Goal: Information Seeking & Learning: Check status

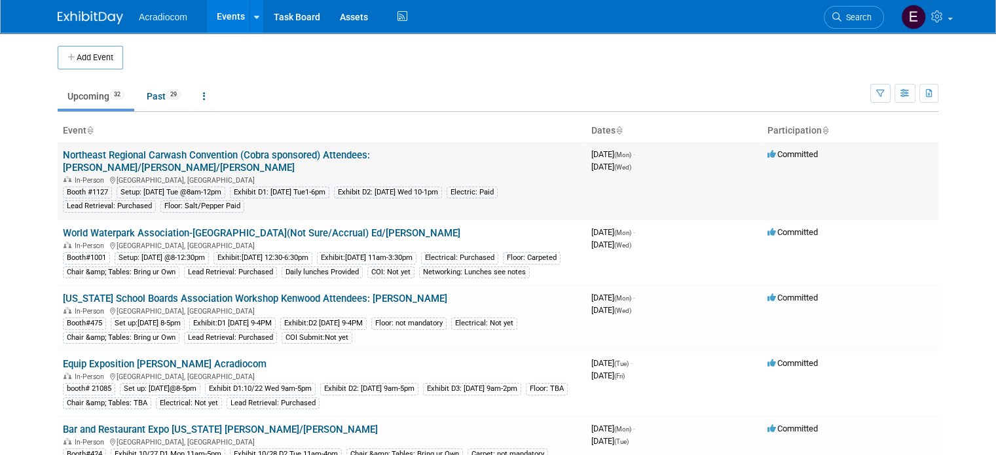
click at [195, 158] on link "Northeast Regional Carwash Convention (Cobra sponsored) Attendees: [PERSON_NAME…" at bounding box center [216, 161] width 307 height 24
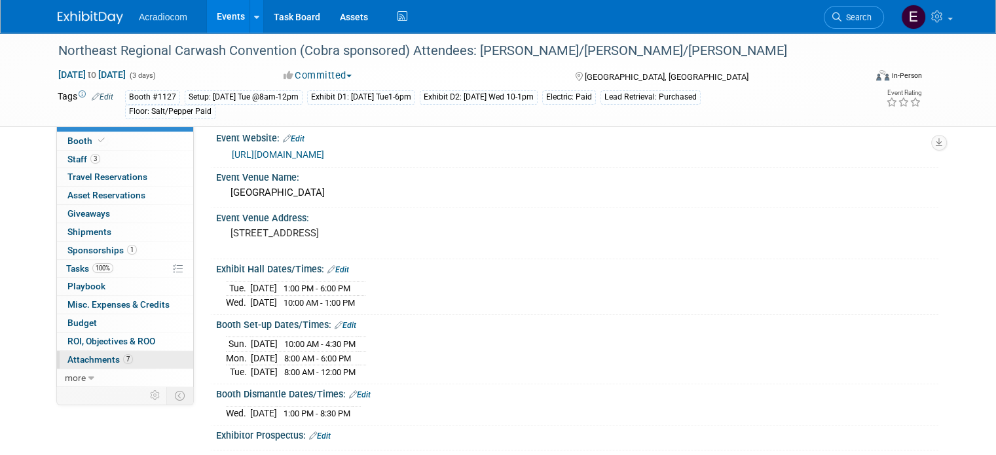
click at [95, 363] on span "Attachments 7" at bounding box center [100, 359] width 66 height 10
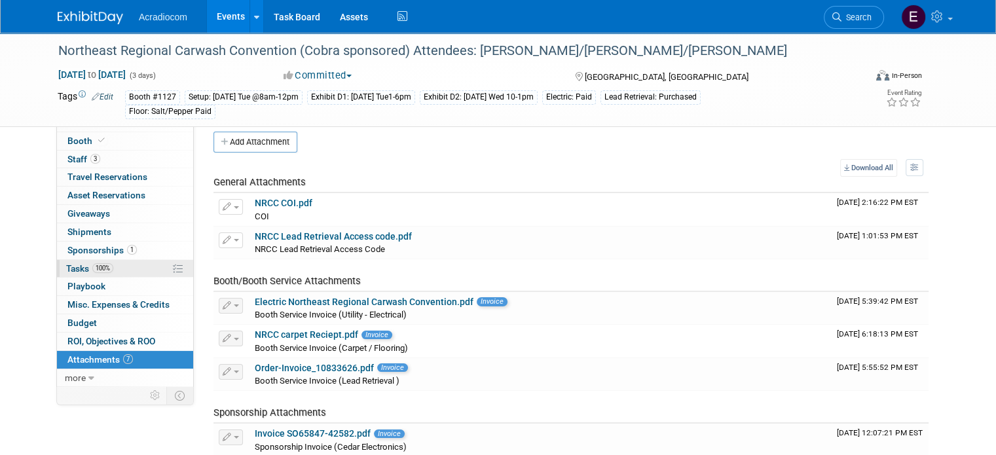
click at [92, 267] on span "100%" at bounding box center [102, 268] width 21 height 10
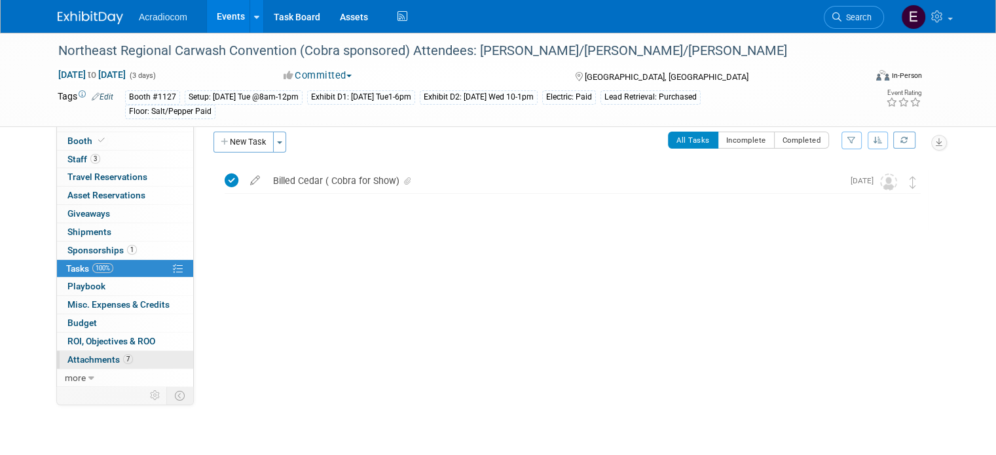
click at [79, 354] on span "Attachments 7" at bounding box center [100, 359] width 66 height 10
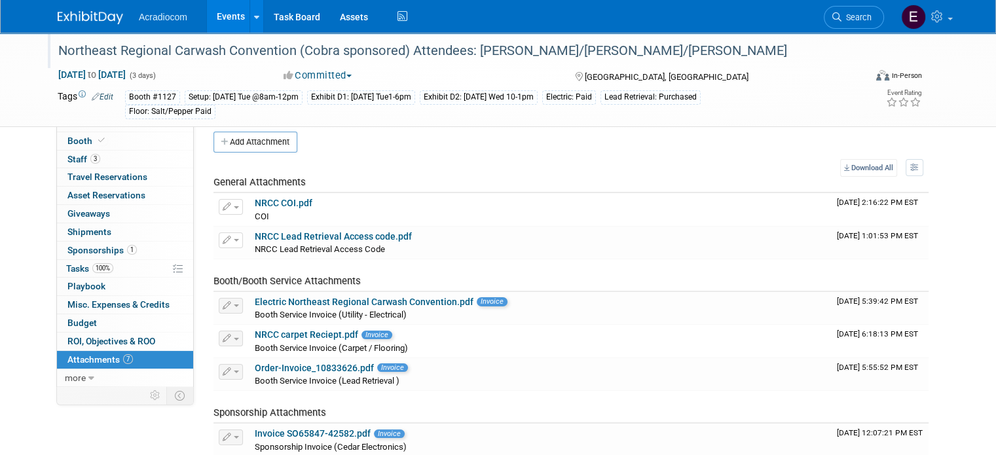
click at [77, 34] on div at bounding box center [456, 38] width 805 height 11
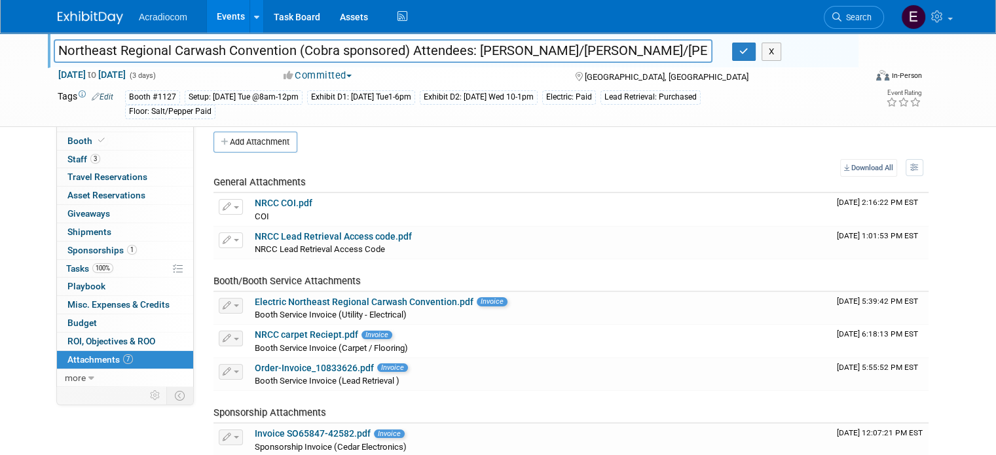
click at [81, 18] on img at bounding box center [91, 17] width 66 height 13
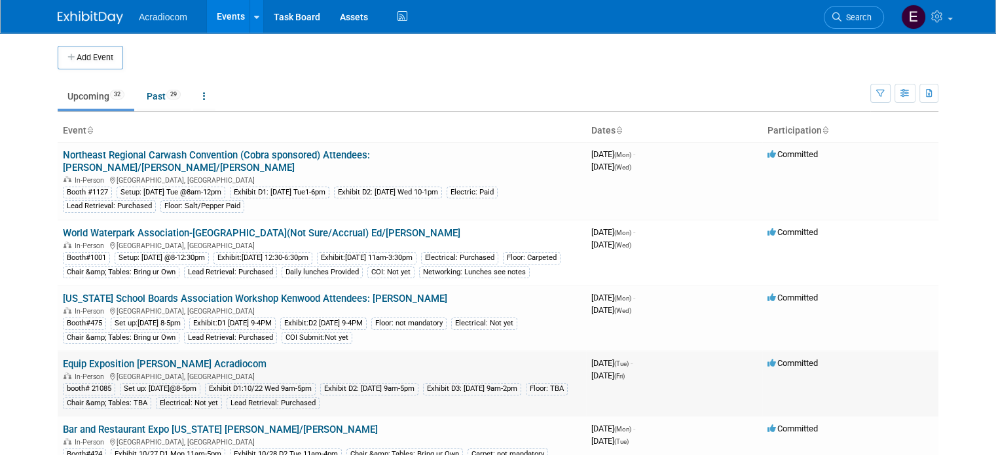
scroll to position [131, 0]
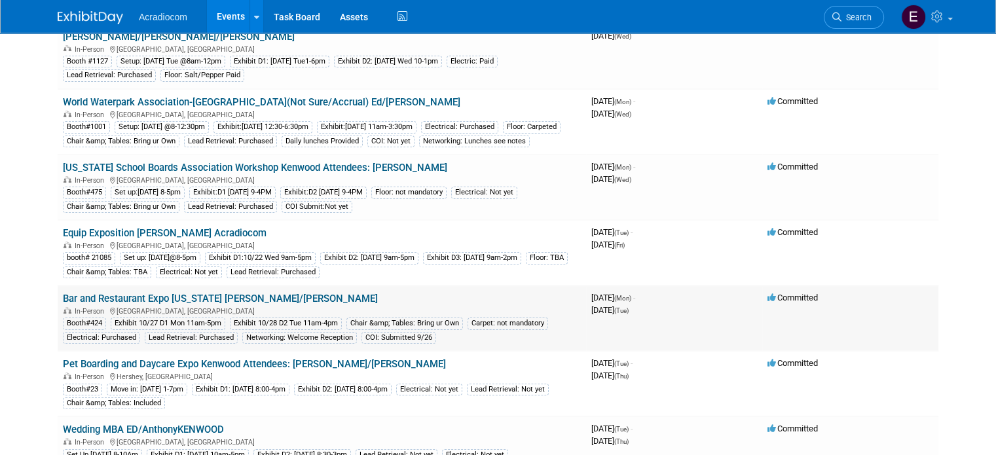
click at [157, 295] on link "Bar and Restaurant Expo [US_STATE] [PERSON_NAME]/[PERSON_NAME]" at bounding box center [220, 299] width 315 height 12
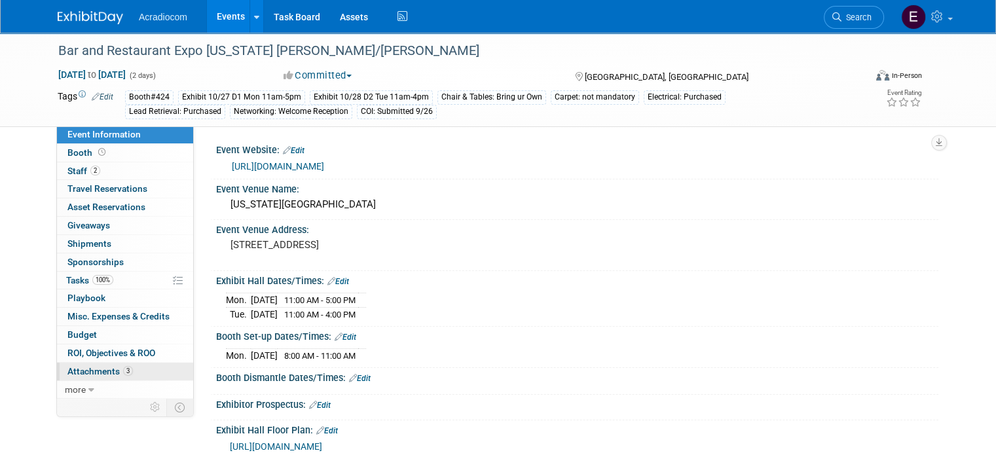
click at [110, 363] on link "3 Attachments 3" at bounding box center [125, 372] width 136 height 18
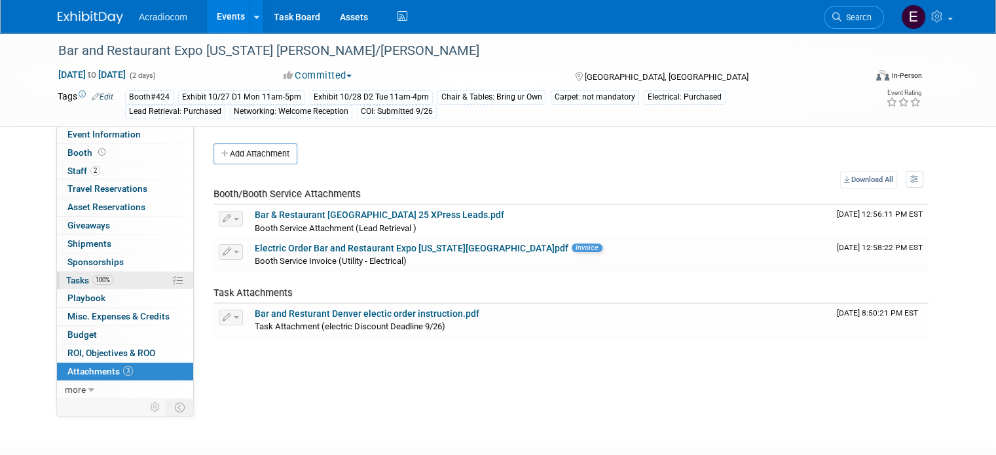
click at [118, 281] on link "100% Tasks 100%" at bounding box center [125, 281] width 136 height 18
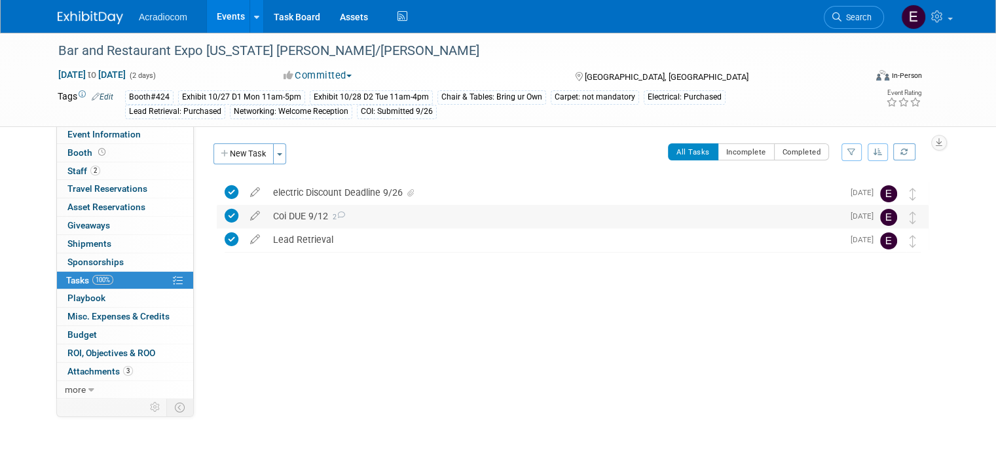
click at [350, 216] on div "Coi DUE 9/12 2" at bounding box center [555, 216] width 576 height 22
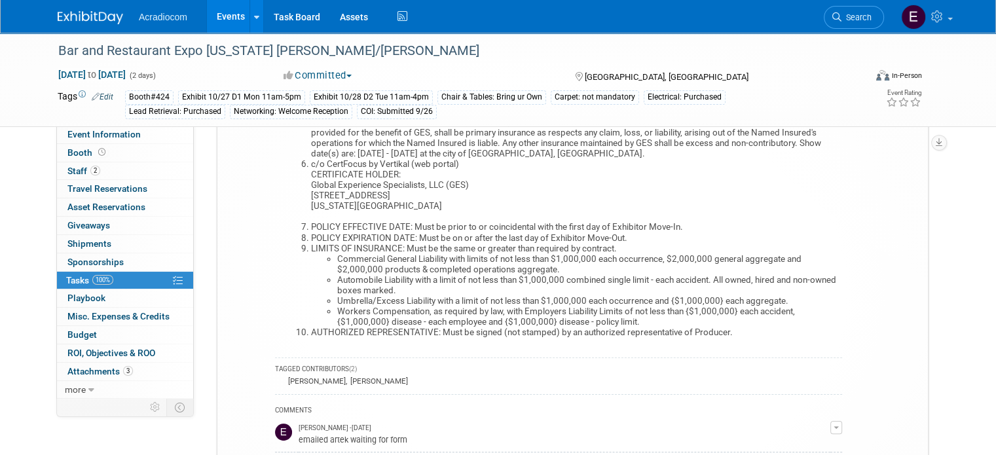
scroll to position [262, 0]
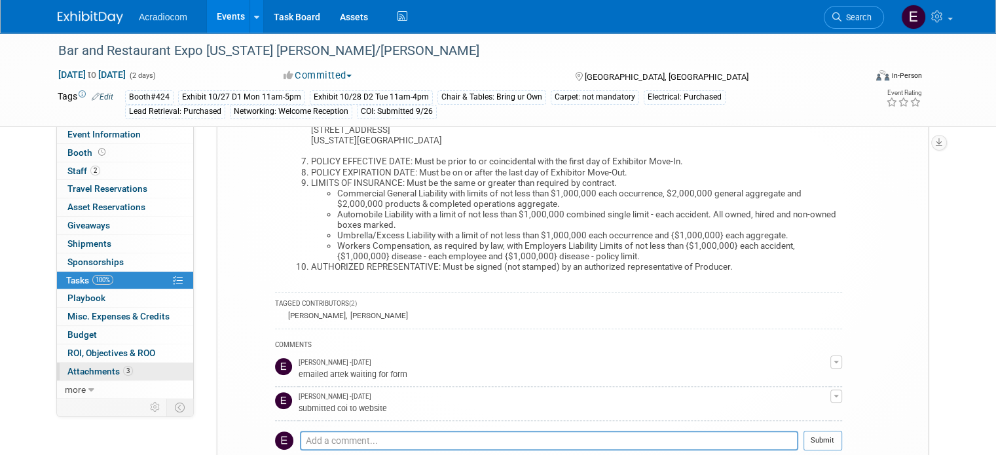
click at [101, 366] on span "Attachments 3" at bounding box center [100, 371] width 66 height 10
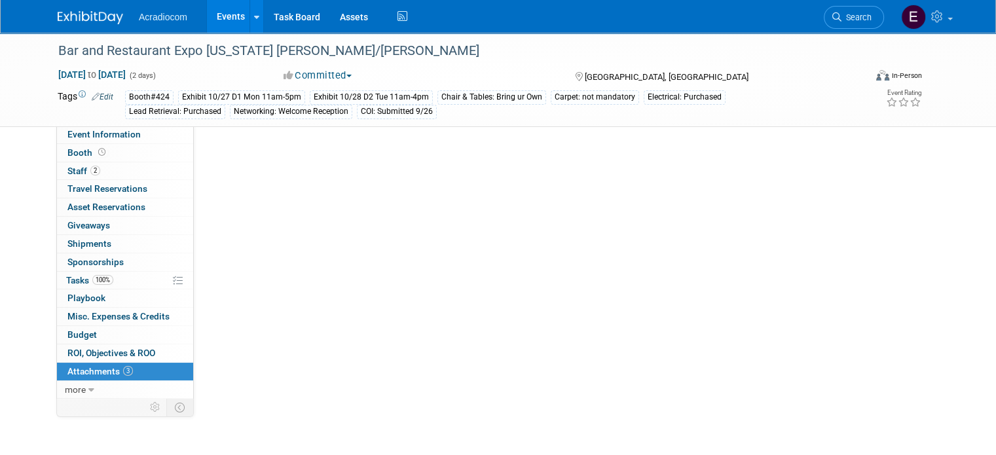
scroll to position [0, 0]
